Goal: Information Seeking & Learning: Learn about a topic

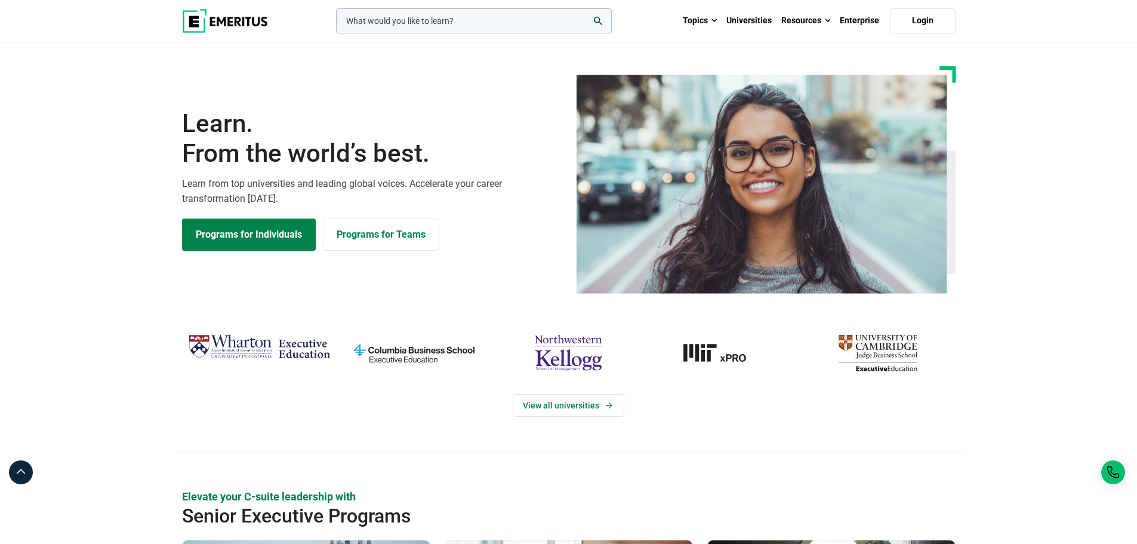
scroll to position [239, 0]
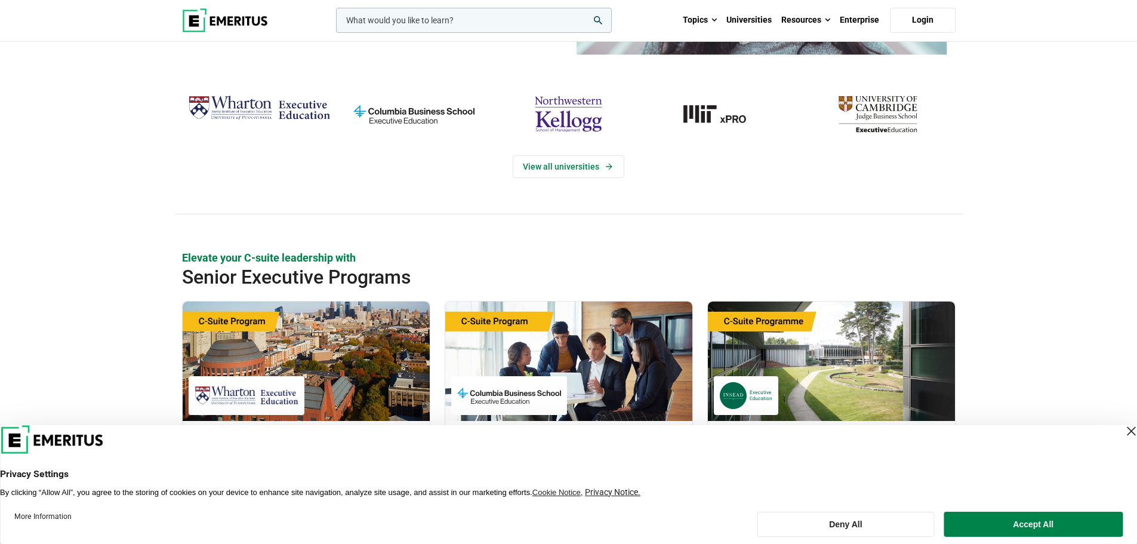
scroll to position [358, 0]
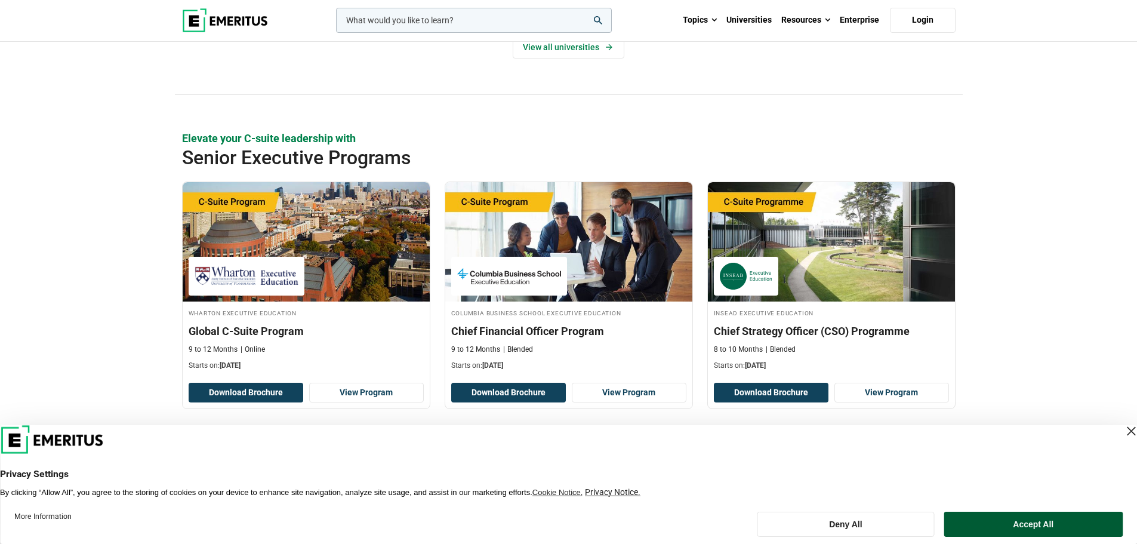
click at [1026, 519] on button "Accept All" at bounding box center [1033, 523] width 178 height 25
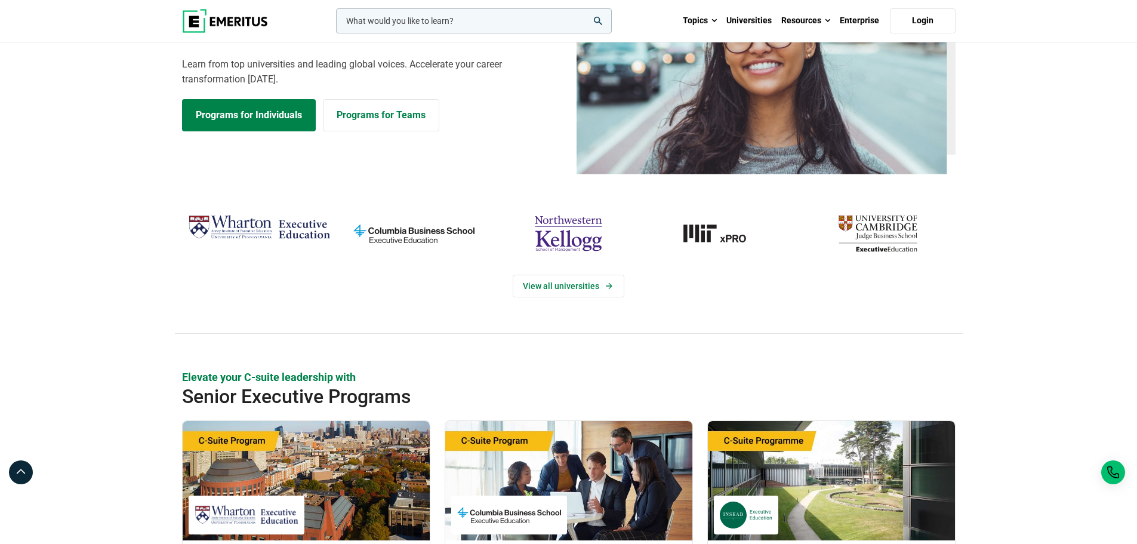
scroll to position [0, 0]
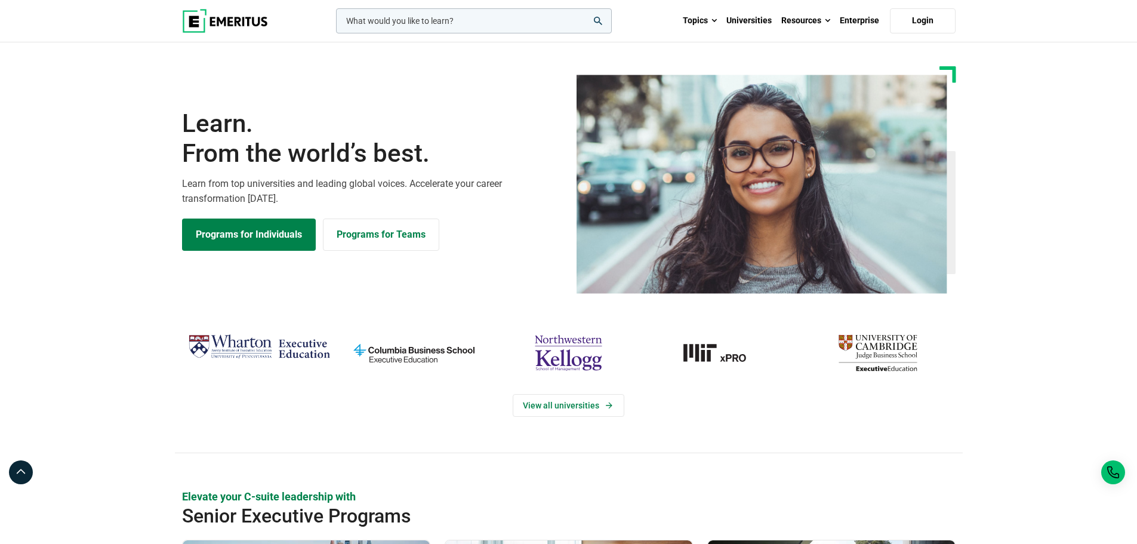
click at [466, 32] on input "woocommerce-product-search-field-0" at bounding box center [474, 20] width 276 height 25
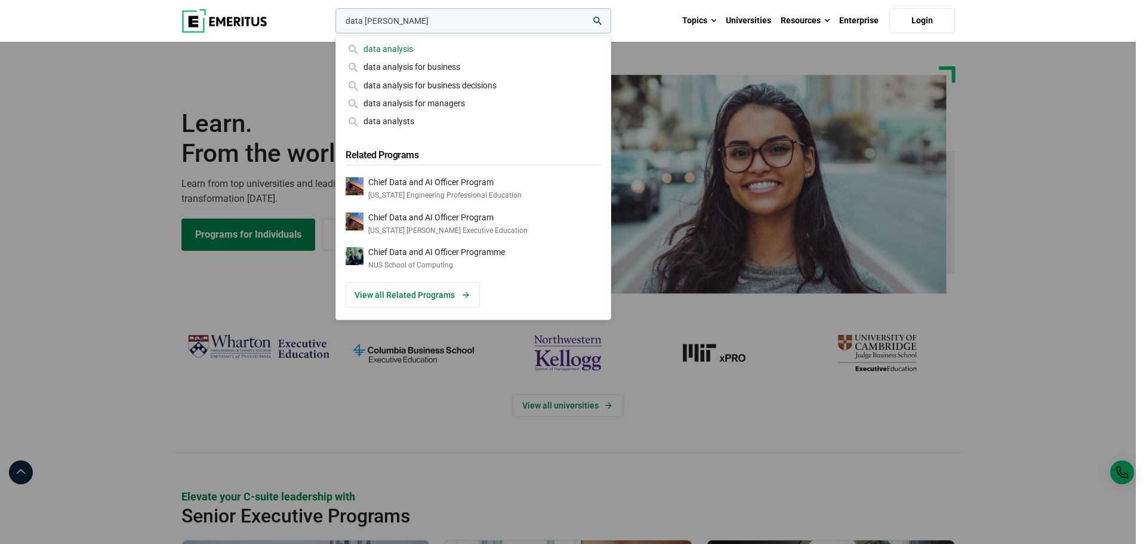
type input "data ana"
click at [413, 44] on div "data analysis" at bounding box center [473, 48] width 255 height 13
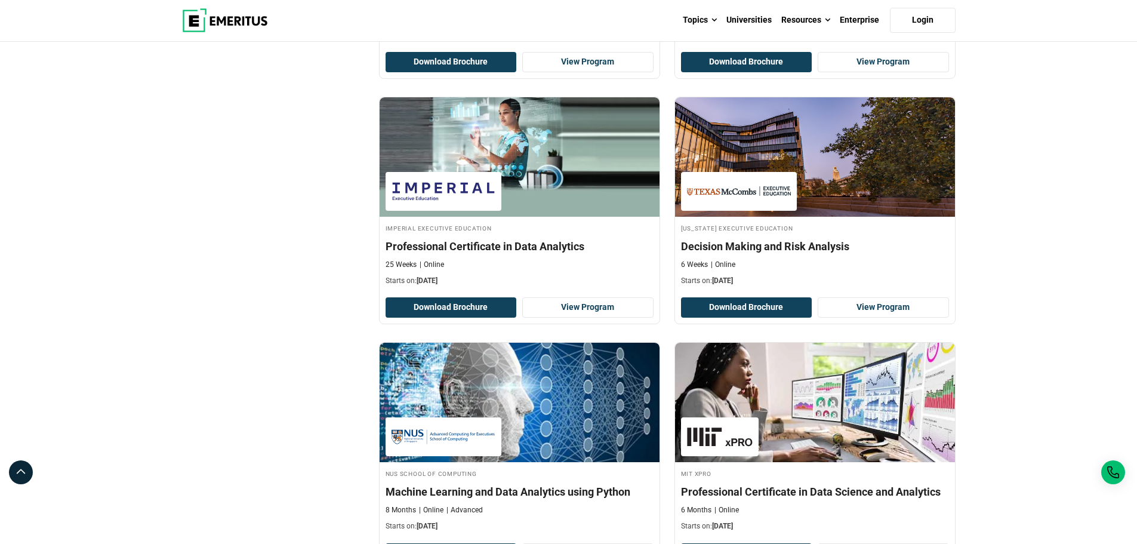
scroll to position [1194, 0]
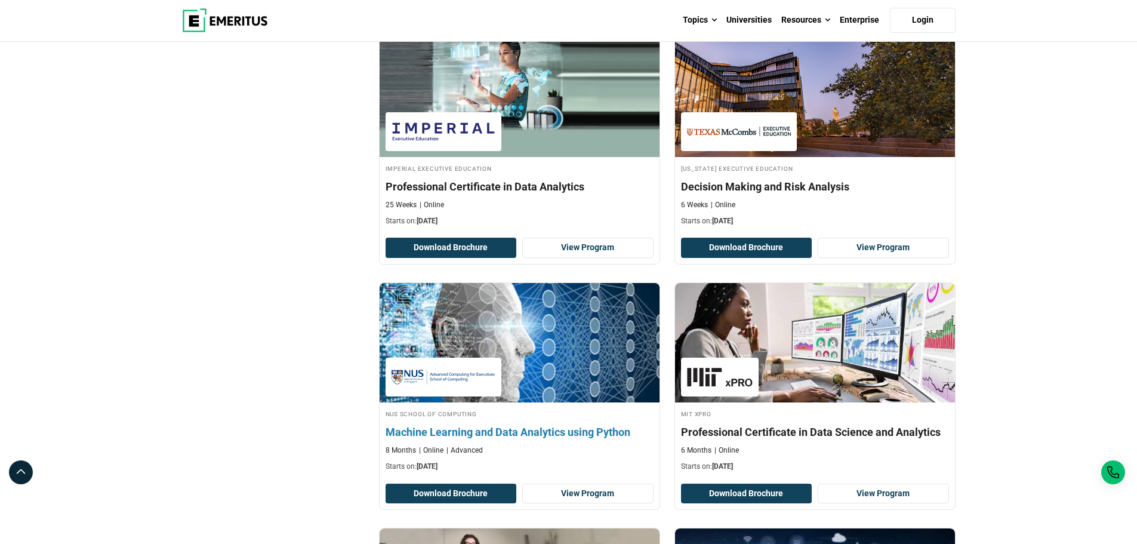
click at [495, 440] on div "NUS School of Computing Machine Learning and Data Analytics using Python 8 Mont…" at bounding box center [520, 439] width 280 height 63
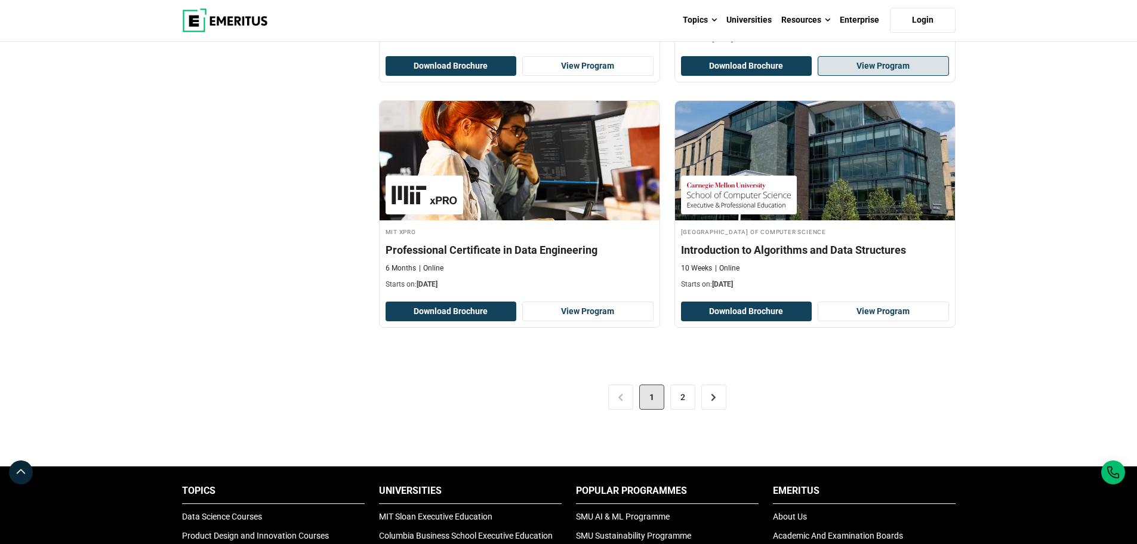
scroll to position [2447, 0]
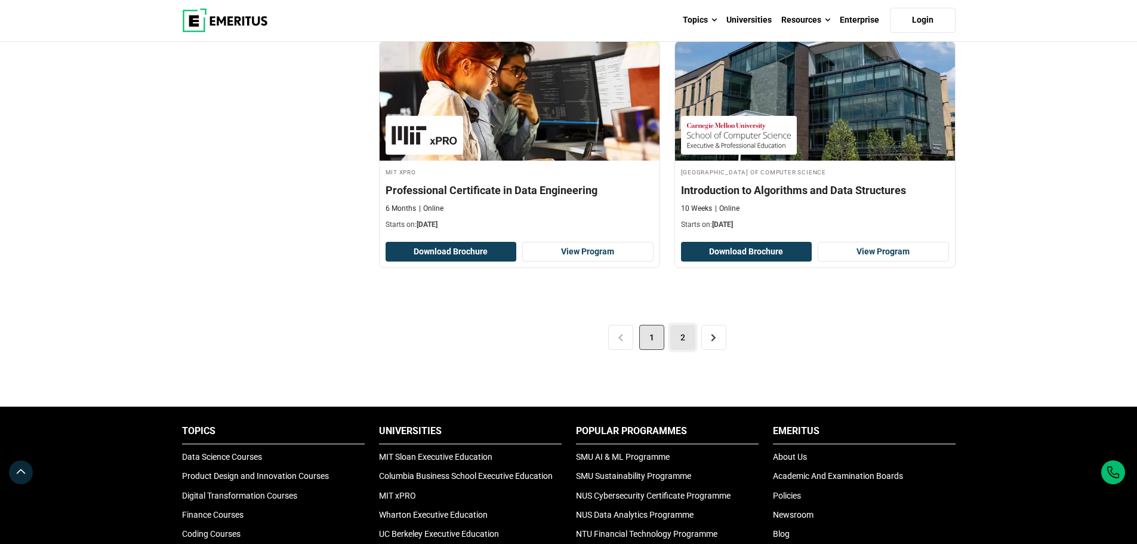
click at [686, 335] on link "2" at bounding box center [682, 337] width 25 height 25
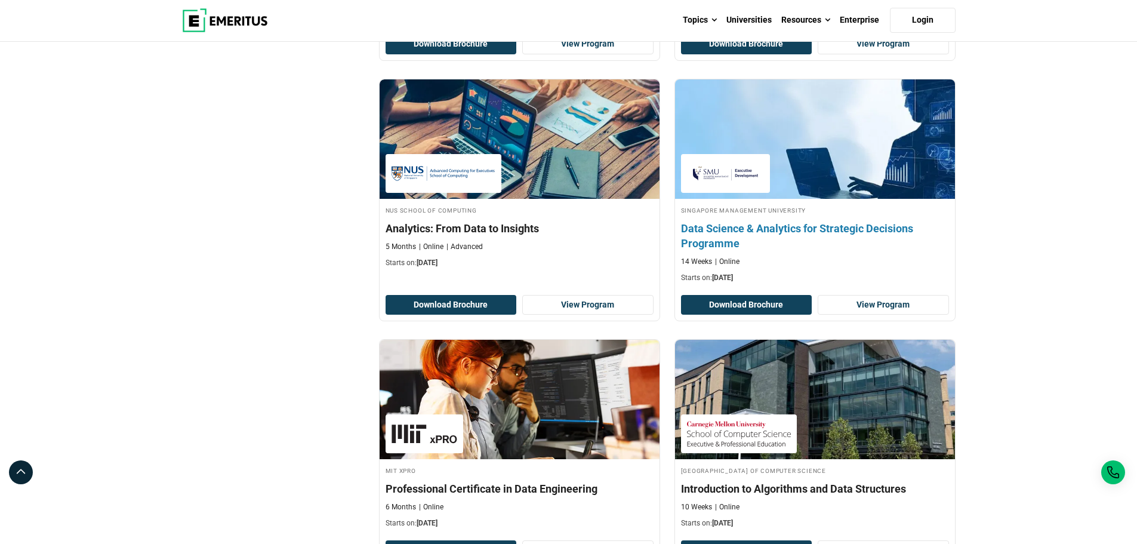
scroll to position [2029, 0]
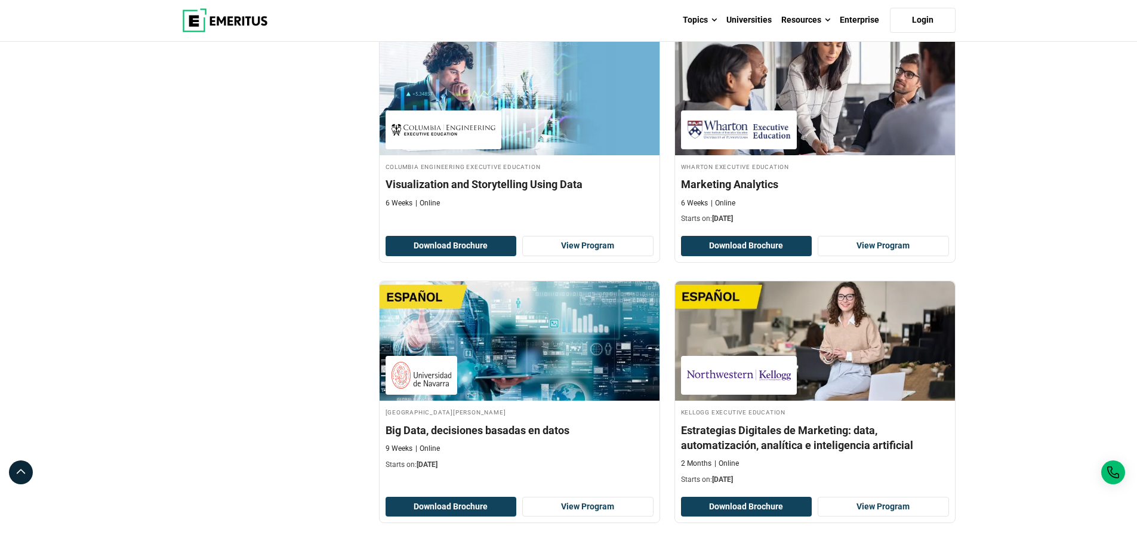
scroll to position [1432, 0]
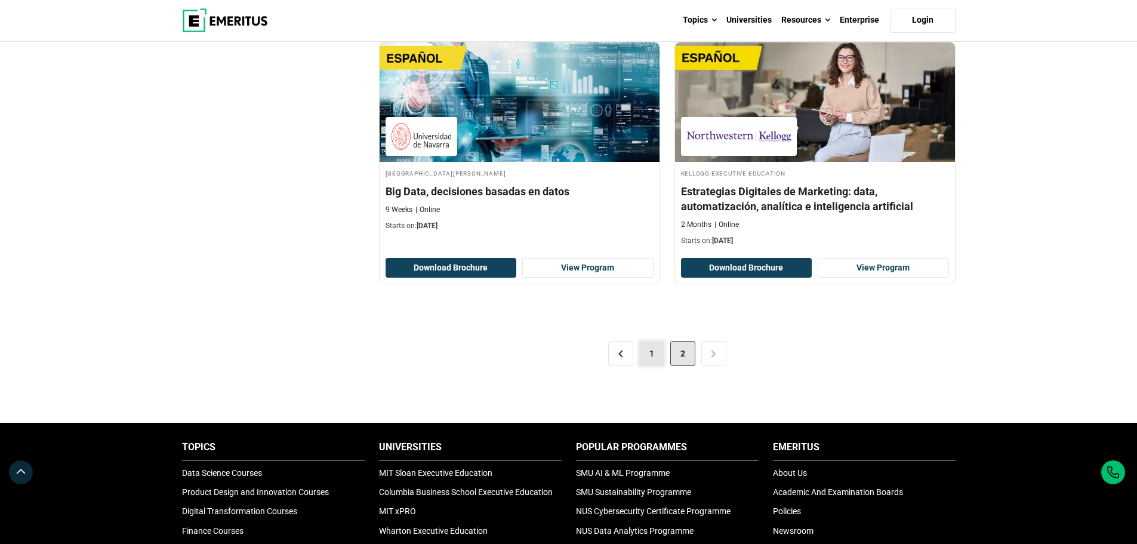
click at [651, 355] on link "1" at bounding box center [651, 353] width 25 height 25
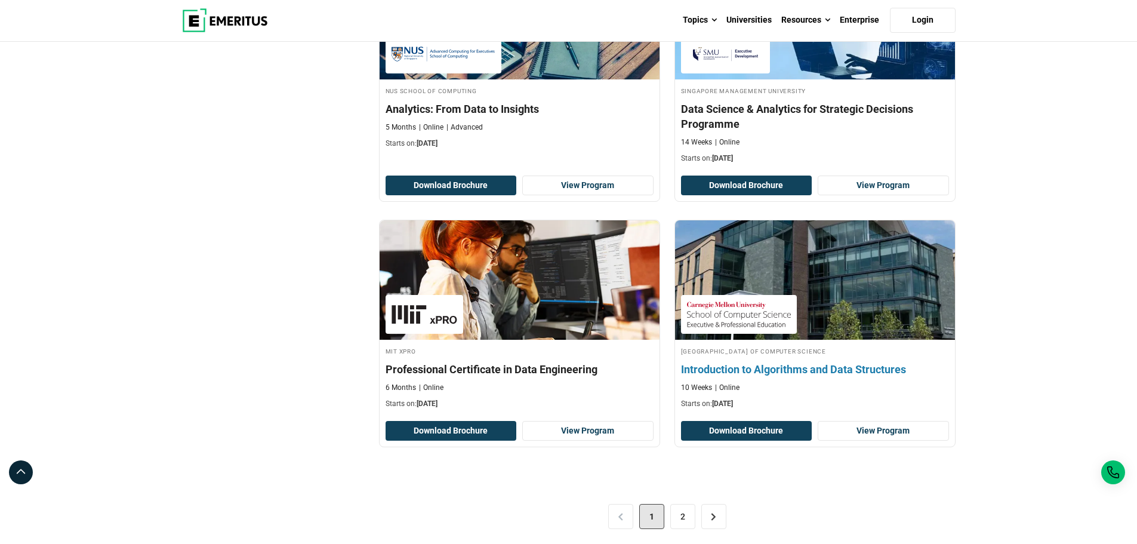
scroll to position [2387, 0]
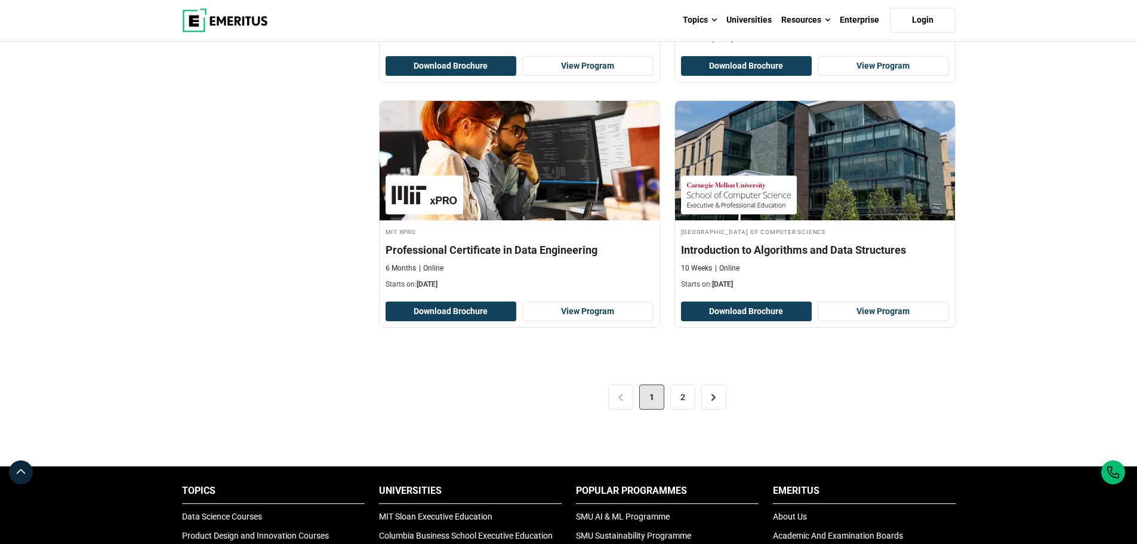
click at [628, 384] on div "< 1 2 >" at bounding box center [667, 396] width 577 height 67
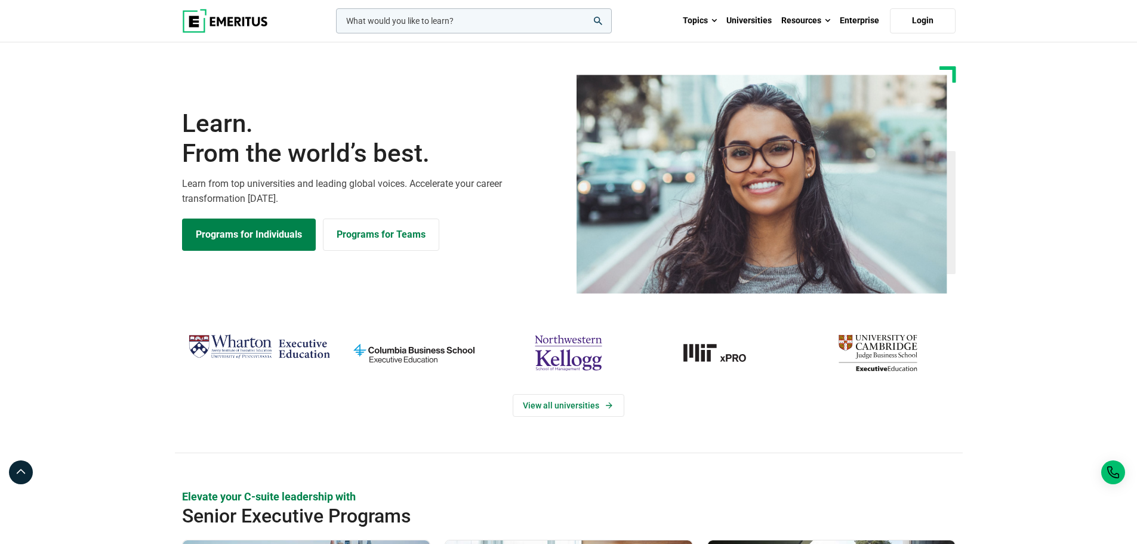
click at [380, 16] on input "woocommerce-product-search-field-0" at bounding box center [474, 20] width 276 height 25
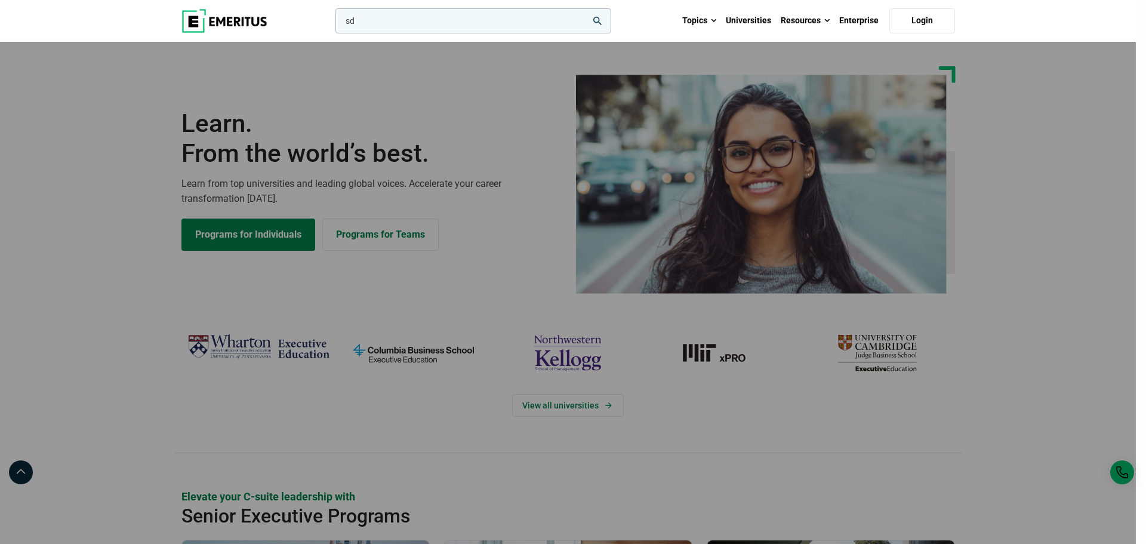
type input "s"
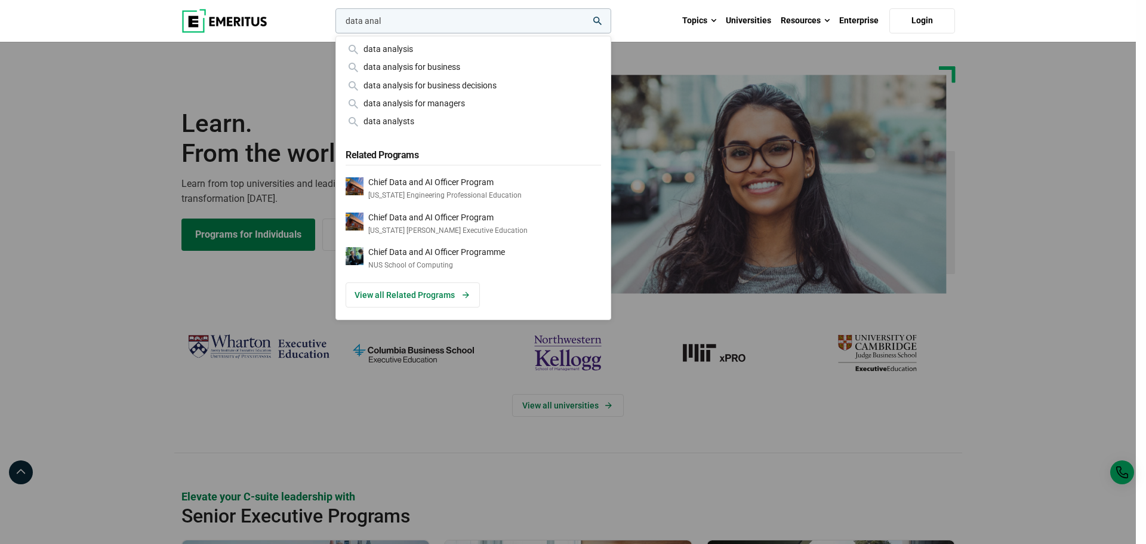
type input "data anal"
click at [447, 59] on div "data analysis data analysis for business data analysis for business decisions d…" at bounding box center [473, 85] width 255 height 86
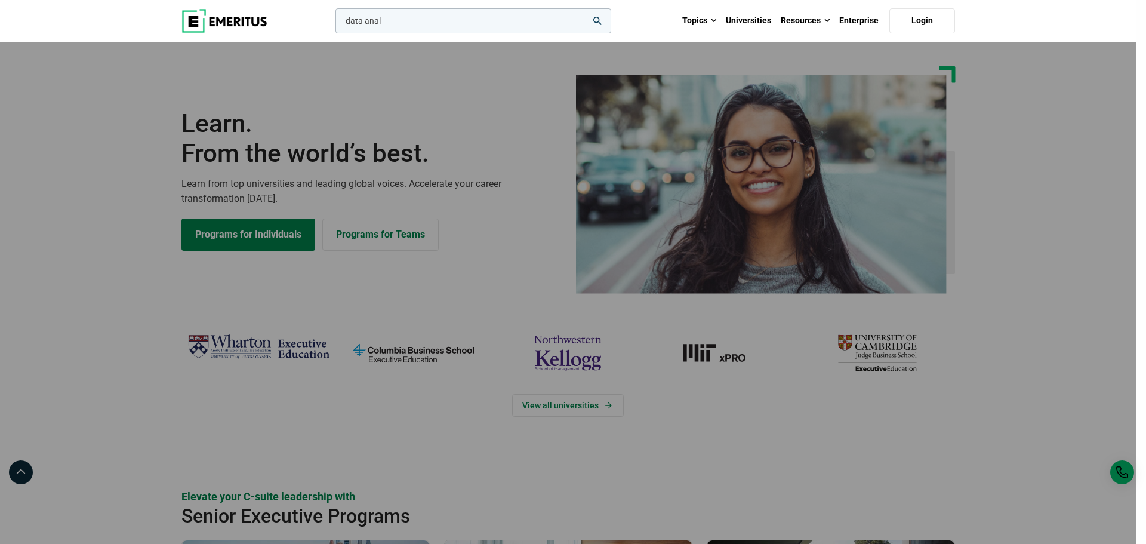
click at [403, 21] on input "data anal" at bounding box center [473, 20] width 276 height 25
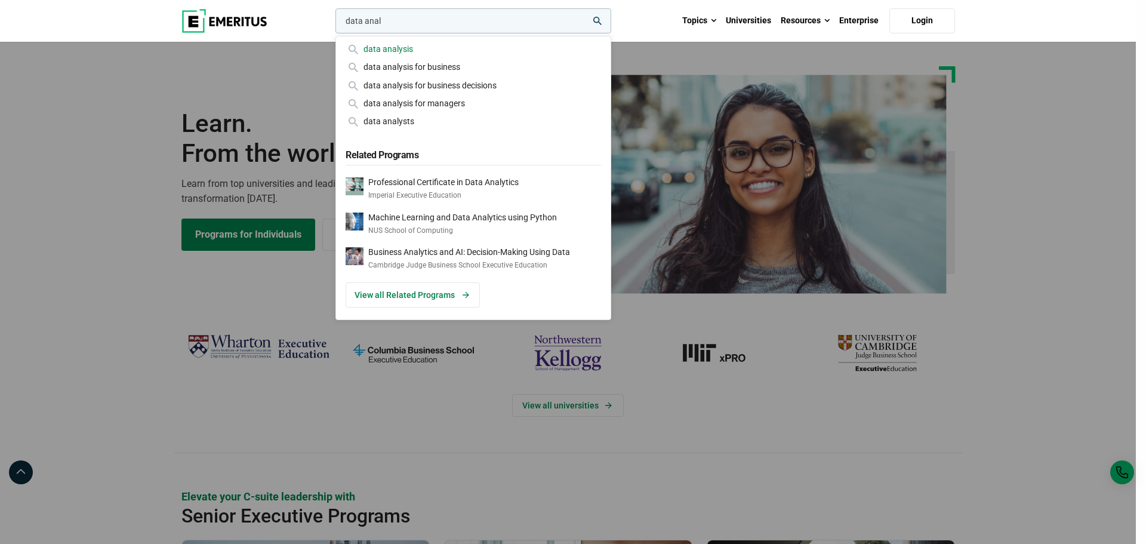
click at [430, 46] on div "data analysis" at bounding box center [473, 48] width 255 height 13
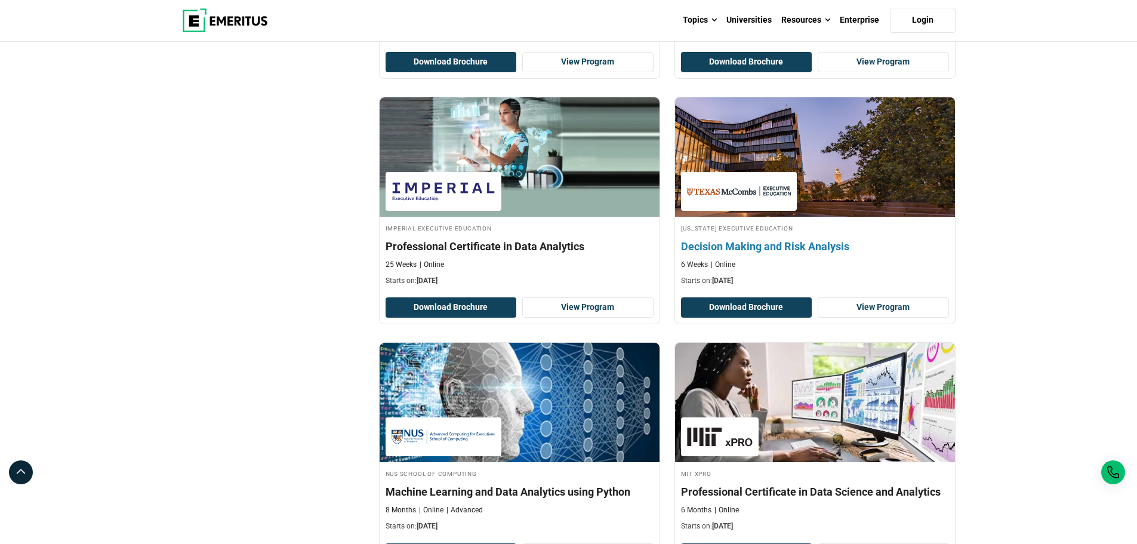
scroll to position [1194, 0]
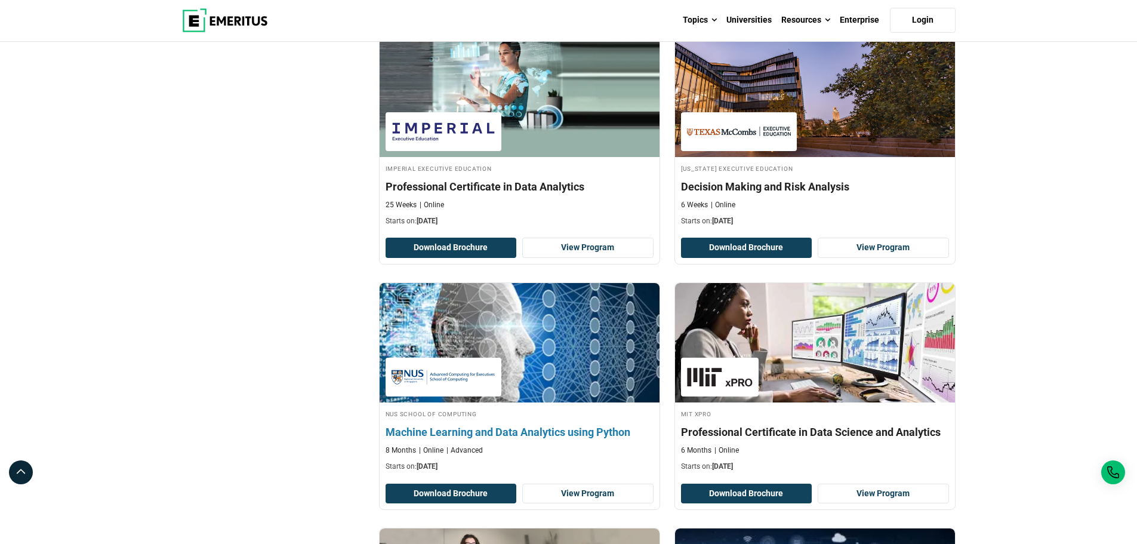
click at [554, 429] on h4 "Machine Learning and Data Analytics using Python" at bounding box center [520, 431] width 268 height 15
